Goal: Task Accomplishment & Management: Use online tool/utility

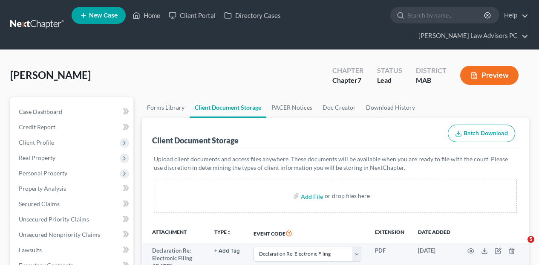
select select "5"
select select "0"
select select "7"
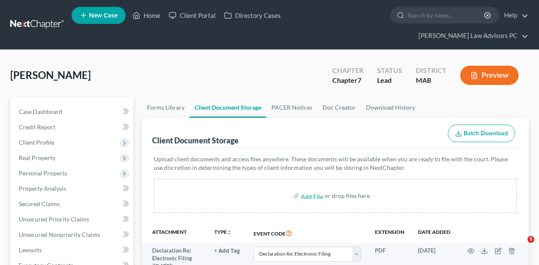
select select "7"
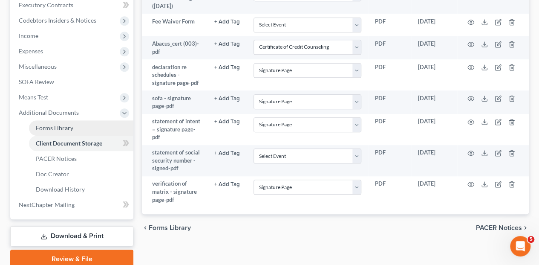
scroll to position [279, 0]
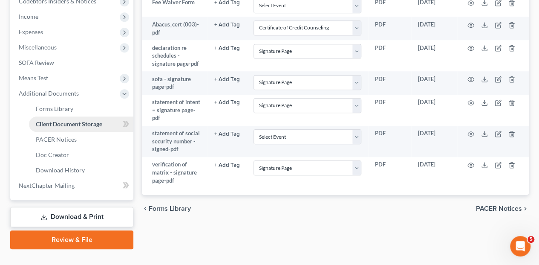
click at [65, 120] on span "Client Document Storage" at bounding box center [69, 123] width 67 height 7
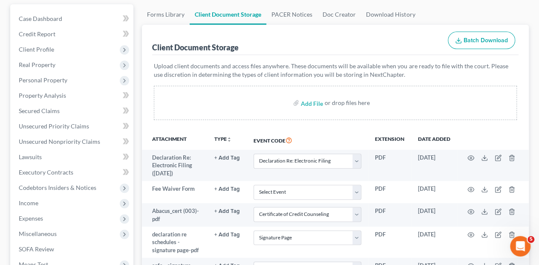
scroll to position [80, 0]
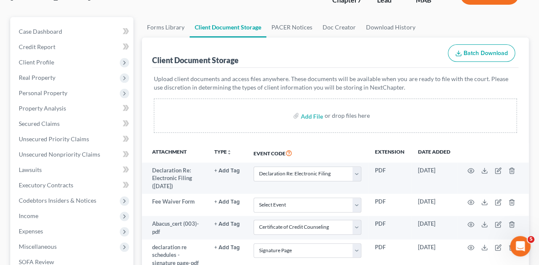
click at [301, 109] on label "Add File" at bounding box center [313, 116] width 24 height 15
click at [315, 108] on input "file" at bounding box center [311, 115] width 20 height 15
type input "C:\fakepath\declaration of electronic filing.pdf"
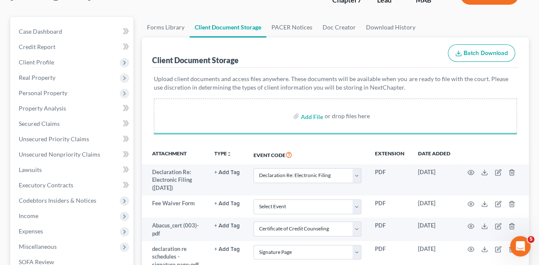
select select "5"
select select "0"
select select "7"
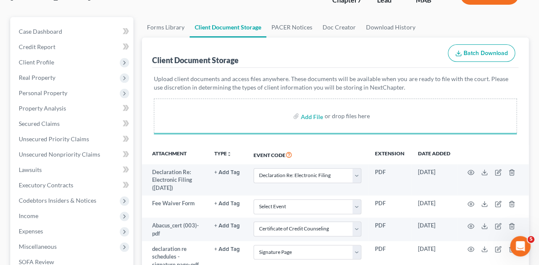
select select "7"
select select "5"
select select "0"
select select "7"
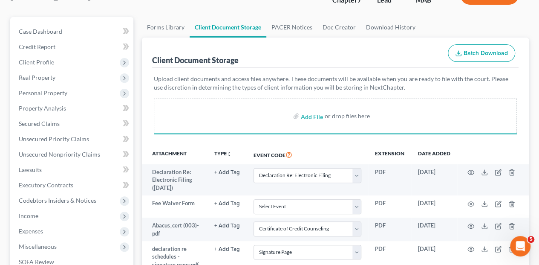
select select "7"
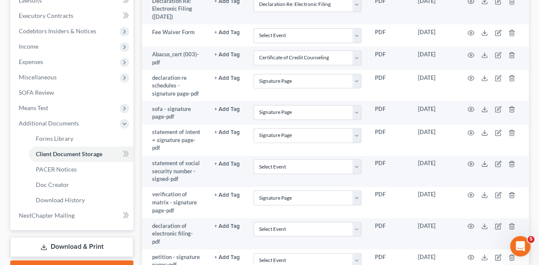
scroll to position [279, 0]
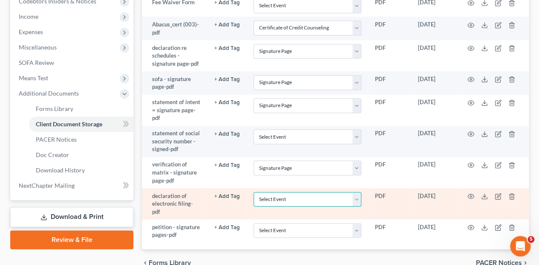
click at [355, 192] on select "Select Event Certificate of Credit Counseling Chapter 13 Calculation of Disposa…" at bounding box center [308, 199] width 108 height 15
select select "5"
click at [254, 192] on select "Select Event Certificate of Credit Counseling Chapter 13 Calculation of Disposa…" at bounding box center [308, 199] width 108 height 15
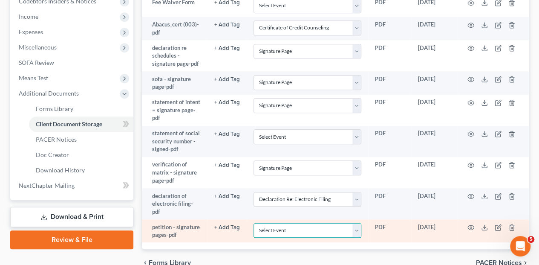
click at [357, 223] on select "Select Event Certificate of Credit Counseling Chapter 13 Calculation of Disposa…" at bounding box center [308, 230] width 108 height 15
select select "7"
click at [254, 223] on select "Select Event Certificate of Credit Counseling Chapter 13 Calculation of Disposa…" at bounding box center [308, 230] width 108 height 15
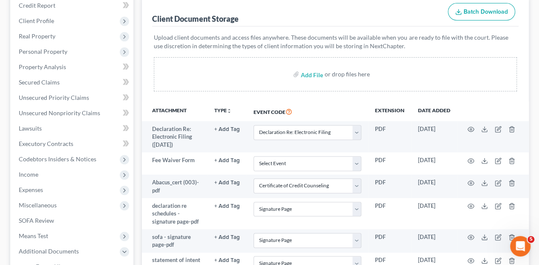
scroll to position [52, 0]
